Goal: Information Seeking & Learning: Learn about a topic

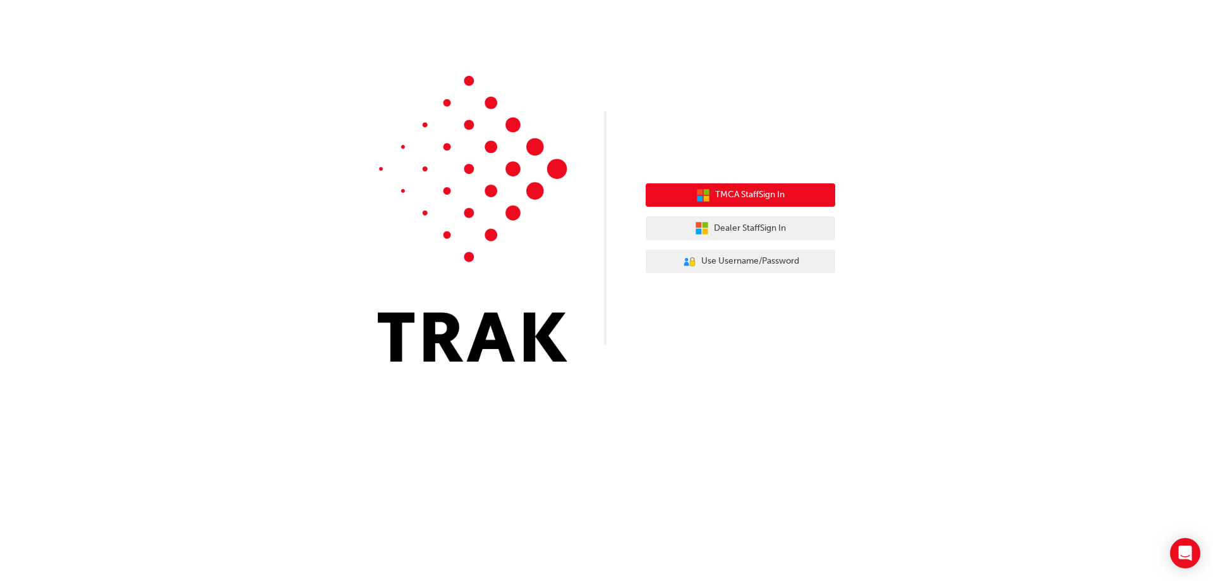
click at [741, 190] on span "TMCA Staff Sign In" at bounding box center [749, 195] width 69 height 15
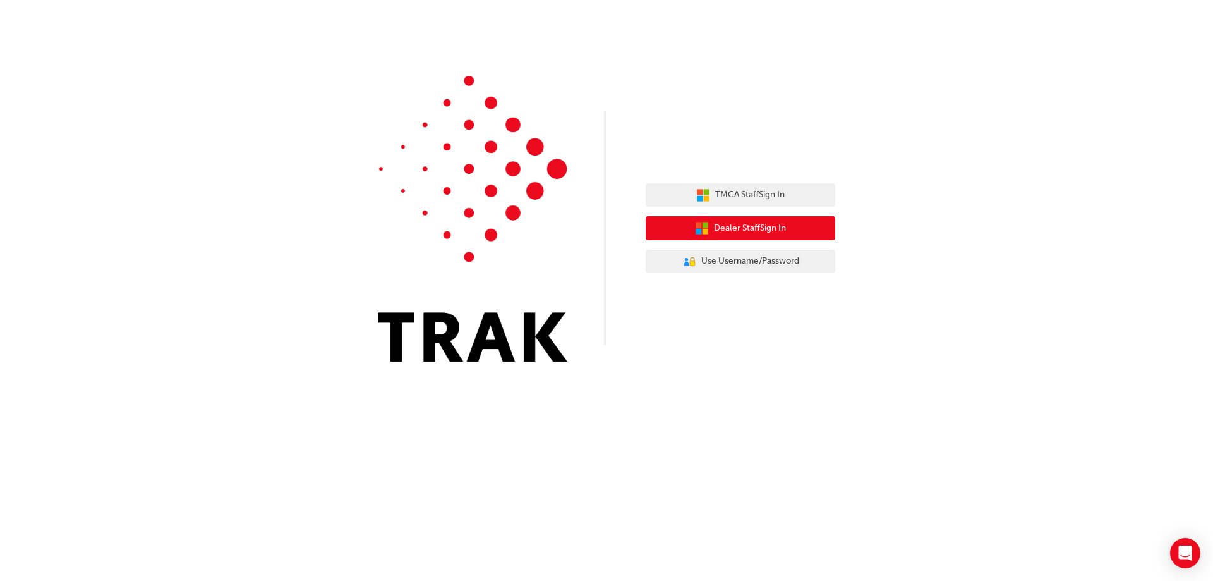
click at [764, 225] on span "Dealer Staff Sign In" at bounding box center [750, 228] width 72 height 15
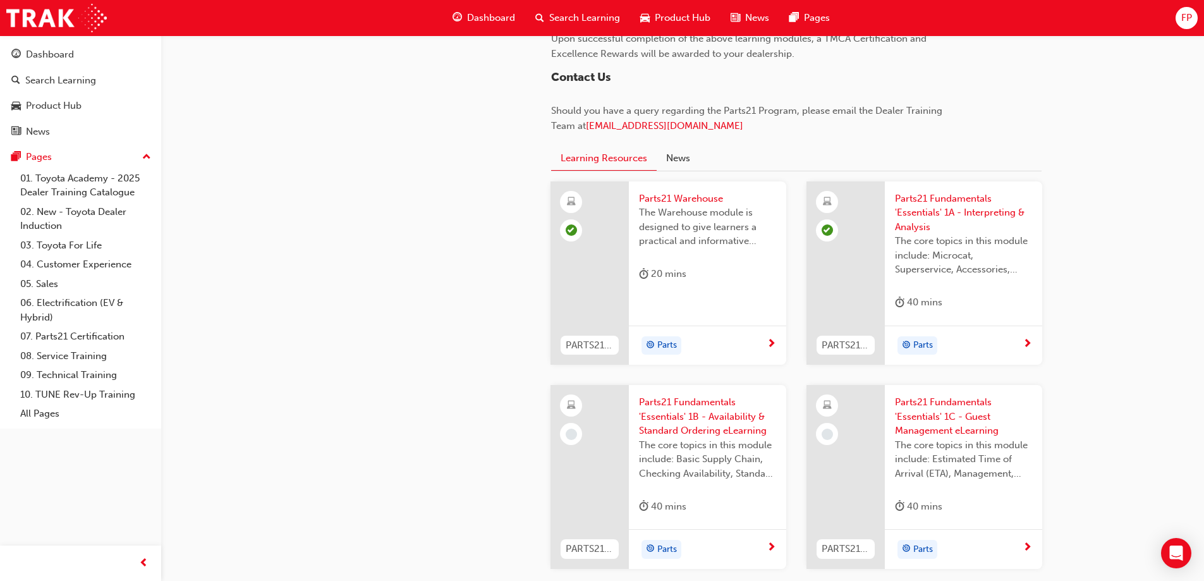
scroll to position [1251, 0]
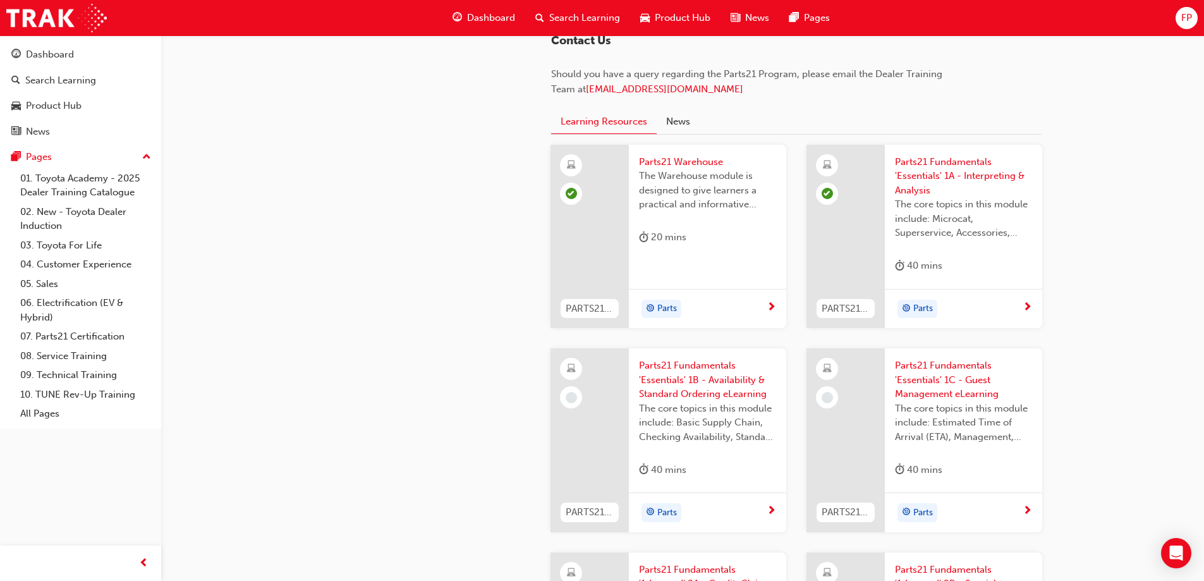
drag, startPoint x: 398, startPoint y: 601, endPoint x: 373, endPoint y: 605, distance: 24.9
